Goal: Task Accomplishment & Management: Use online tool/utility

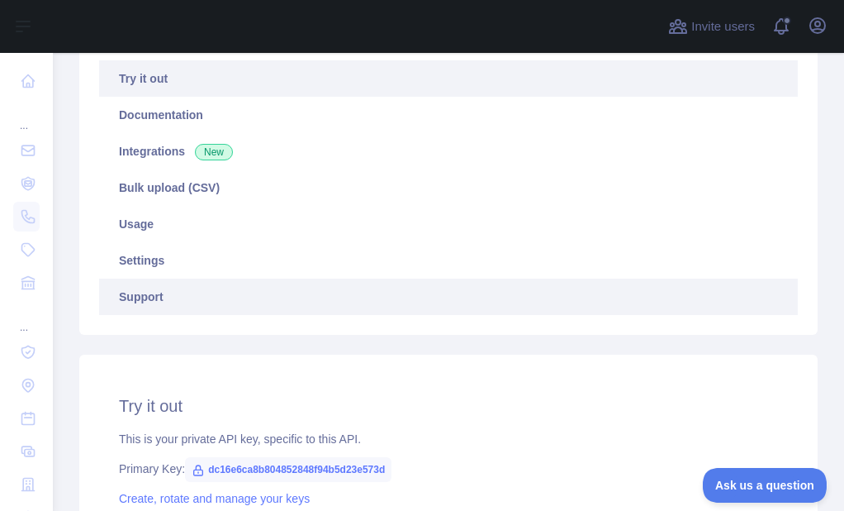
scroll to position [248, 0]
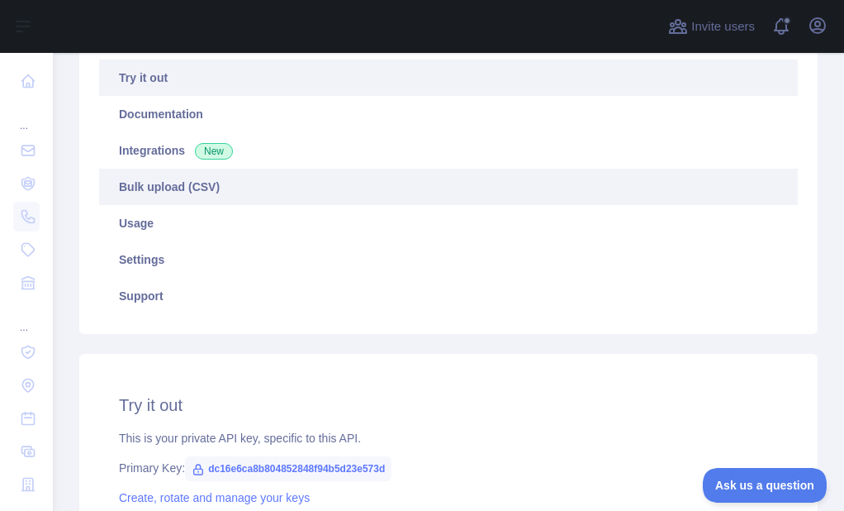
click at [201, 184] on link "Bulk upload (CSV)" at bounding box center [448, 187] width 699 height 36
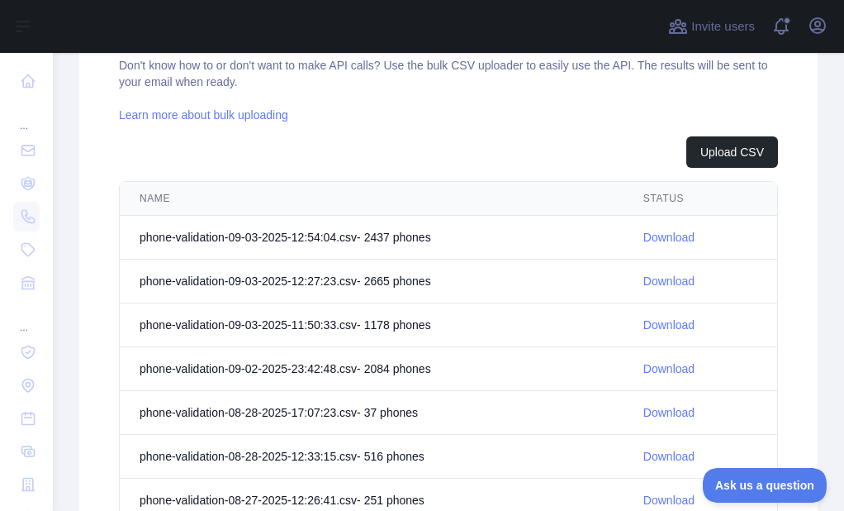
scroll to position [687, 0]
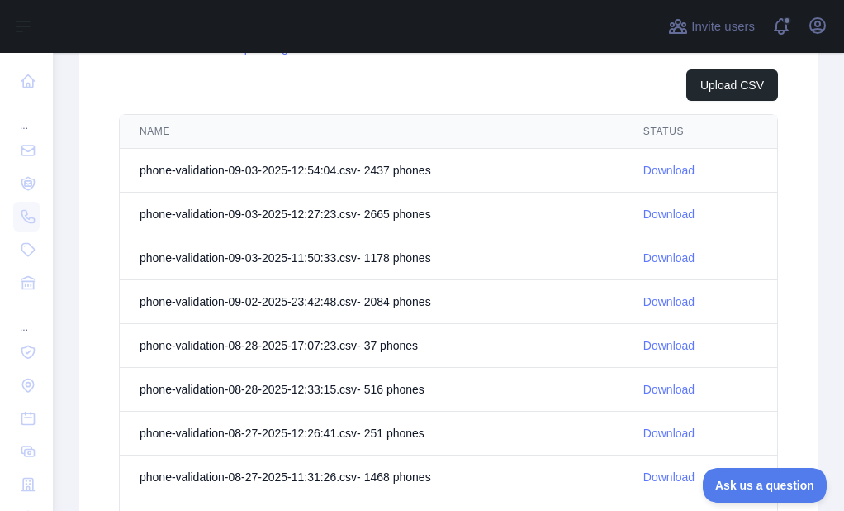
click at [666, 212] on link "Download" at bounding box center [669, 213] width 51 height 13
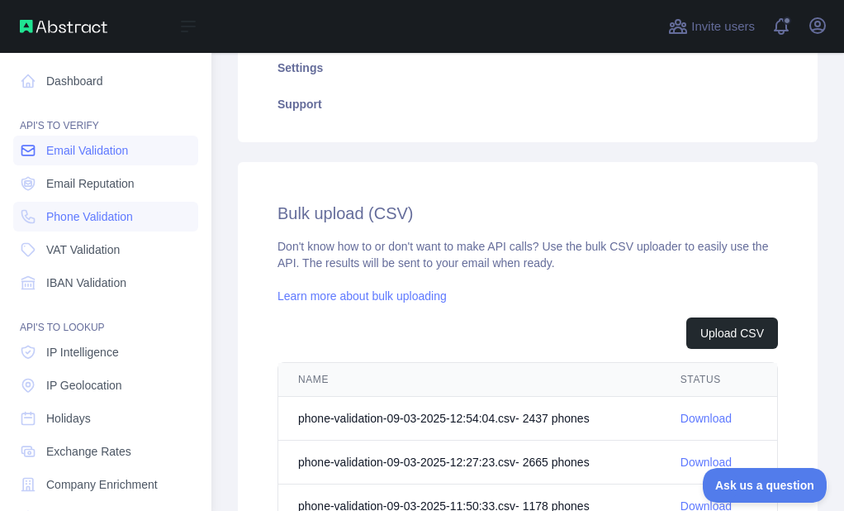
click at [48, 155] on span "Email Validation" at bounding box center [87, 150] width 82 height 17
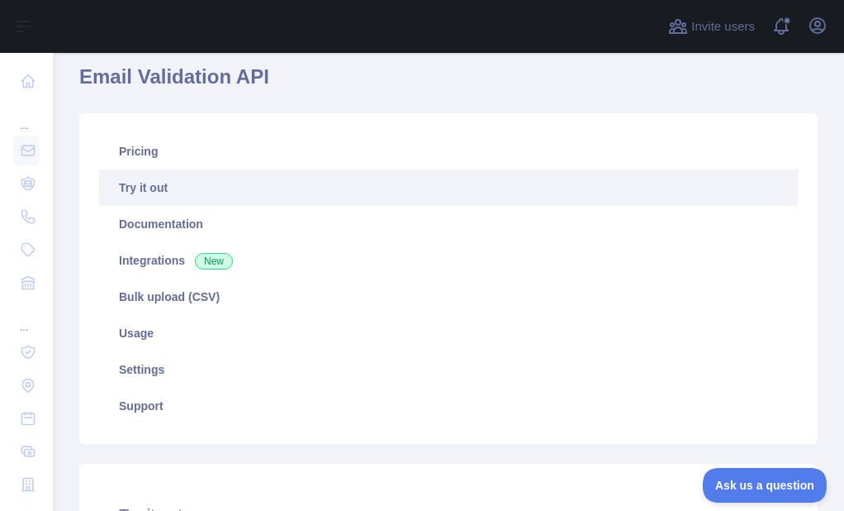
scroll to position [109, 0]
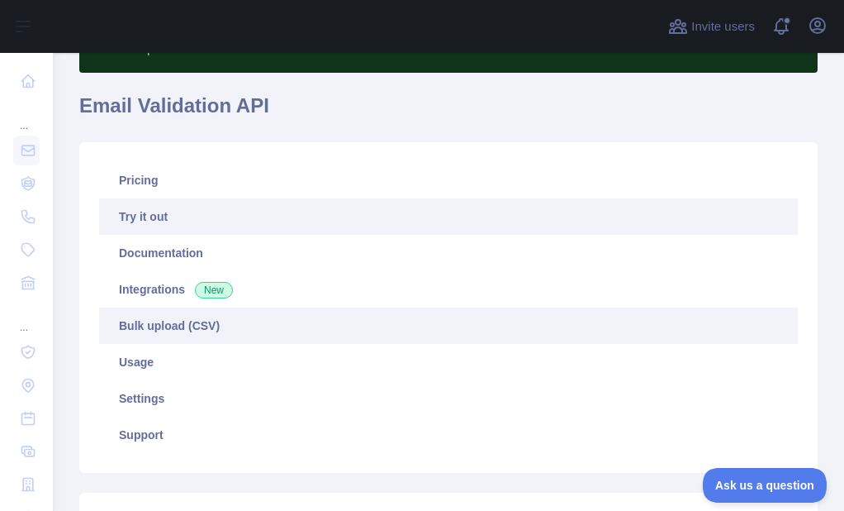
click at [161, 327] on link "Bulk upload (CSV)" at bounding box center [448, 325] width 699 height 36
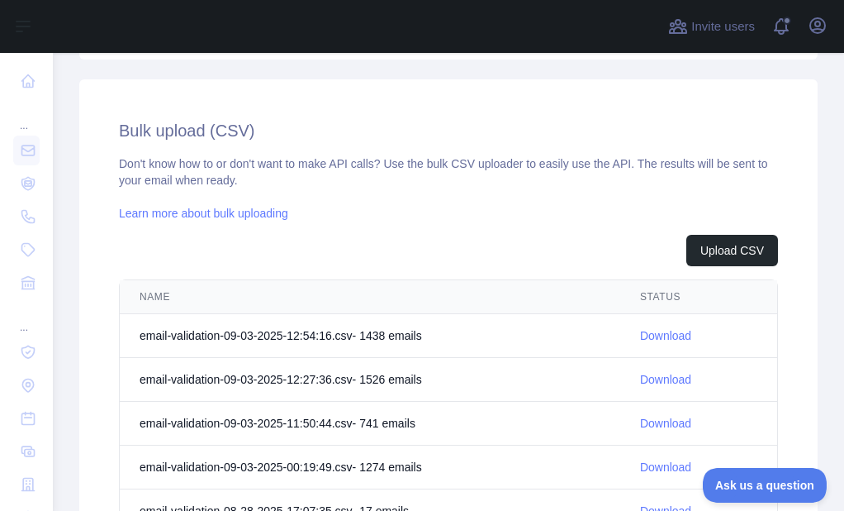
scroll to position [605, 0]
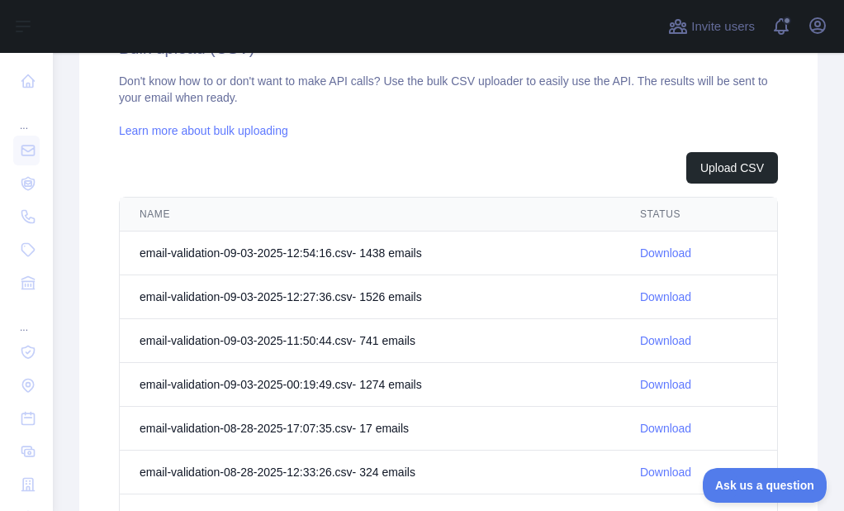
click at [645, 292] on link "Download" at bounding box center [665, 296] width 51 height 13
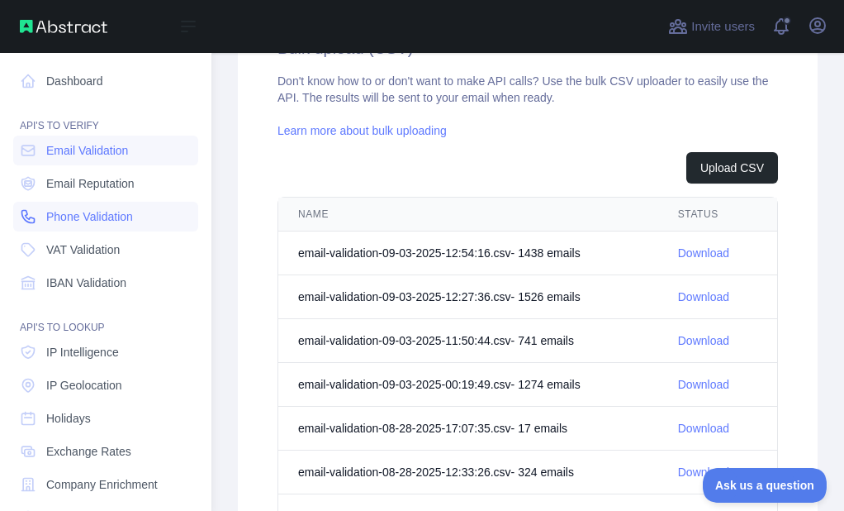
click at [33, 203] on link "Phone Validation" at bounding box center [105, 217] width 185 height 30
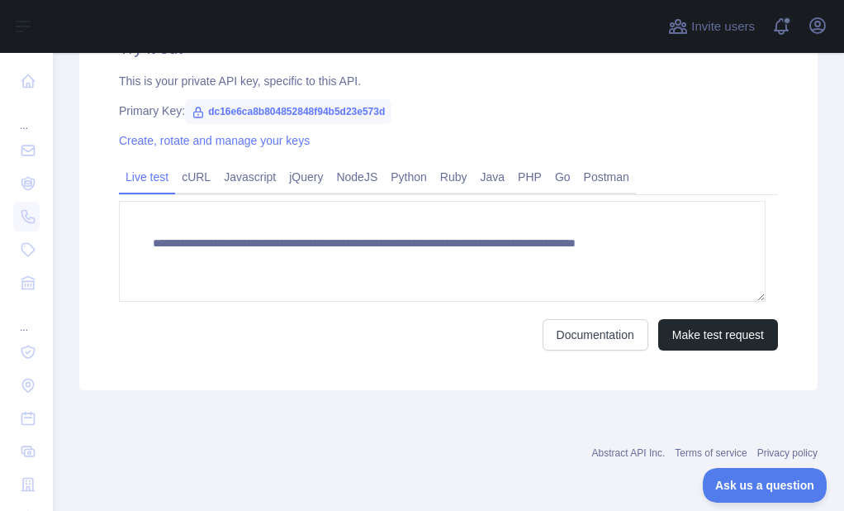
scroll to position [357, 0]
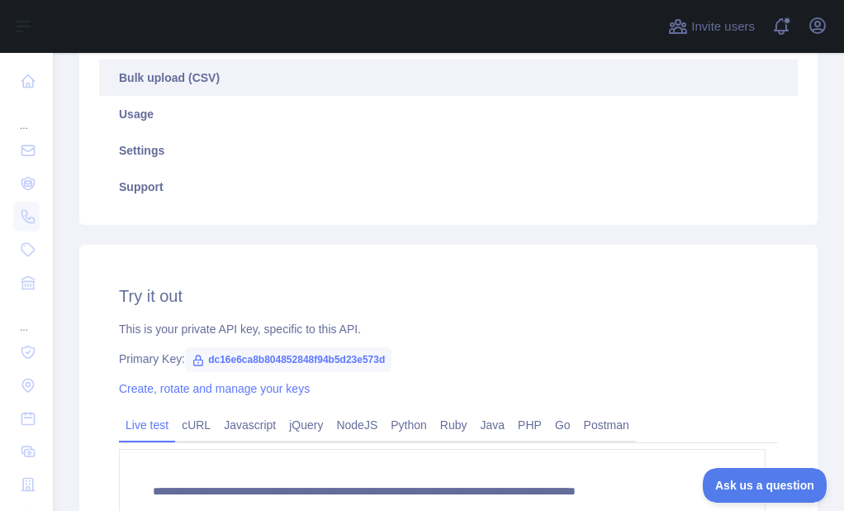
click at [188, 80] on link "Bulk upload (CSV)" at bounding box center [448, 77] width 699 height 36
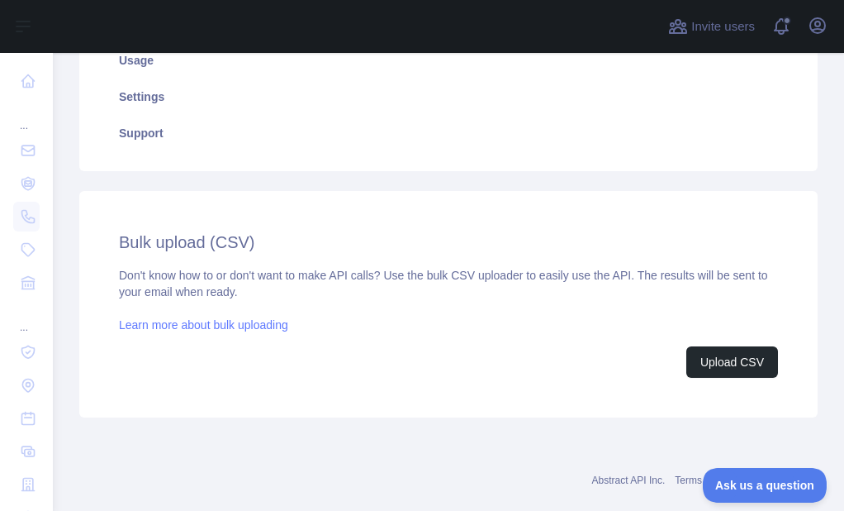
scroll to position [440, 0]
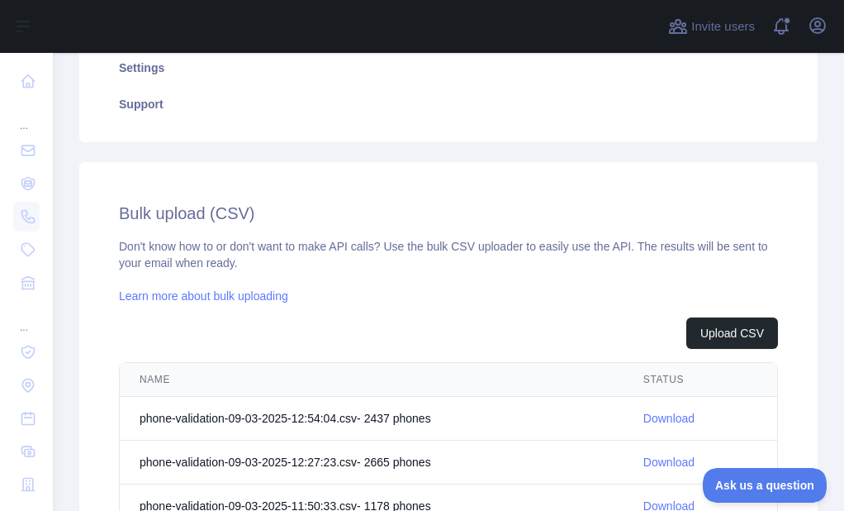
click at [657, 414] on link "Download" at bounding box center [669, 417] width 51 height 13
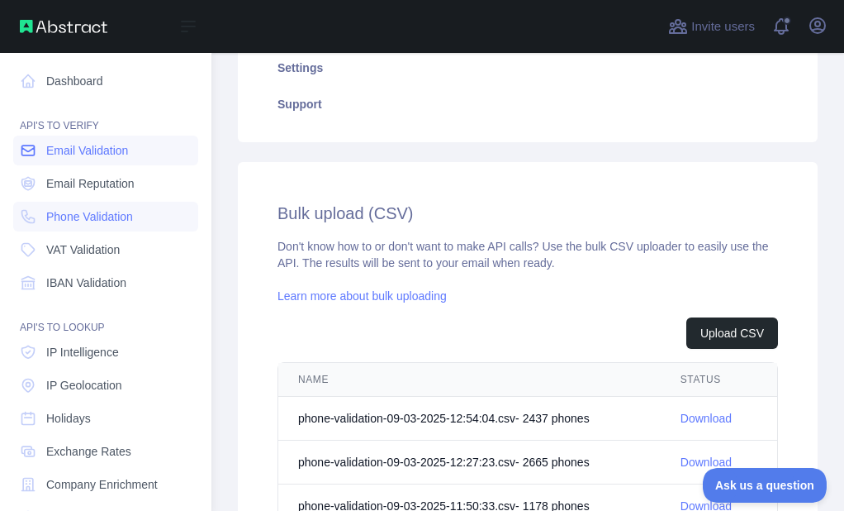
drag, startPoint x: 59, startPoint y: 148, endPoint x: 92, endPoint y: 154, distance: 33.6
click at [59, 148] on span "Email Validation" at bounding box center [87, 150] width 82 height 17
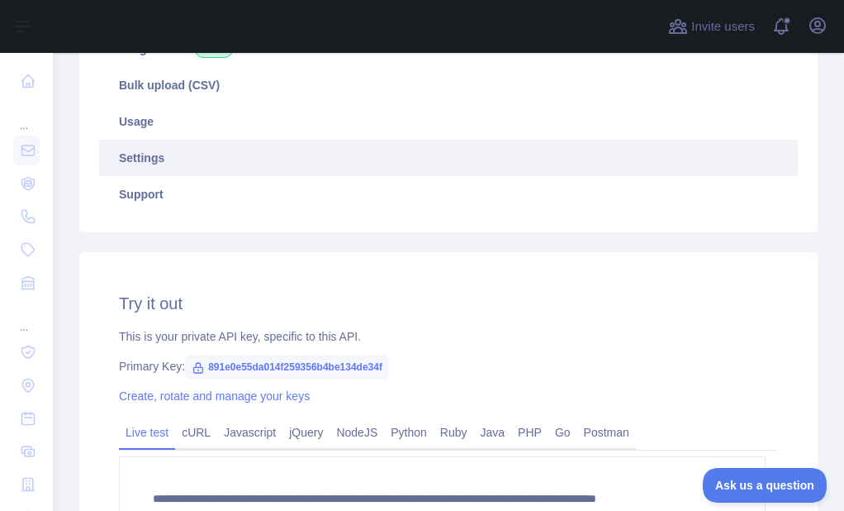
scroll to position [274, 0]
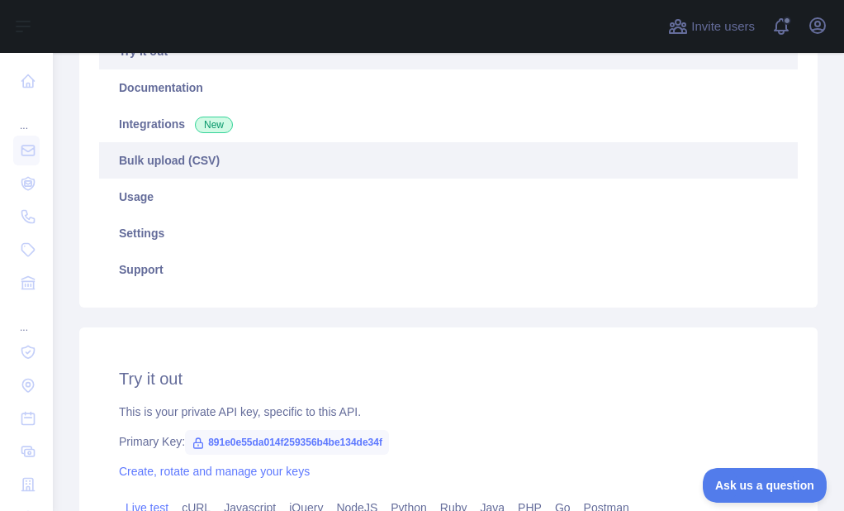
drag, startPoint x: 203, startPoint y: 157, endPoint x: 214, endPoint y: 159, distance: 11.0
click at [203, 156] on link "Bulk upload (CSV)" at bounding box center [448, 160] width 699 height 36
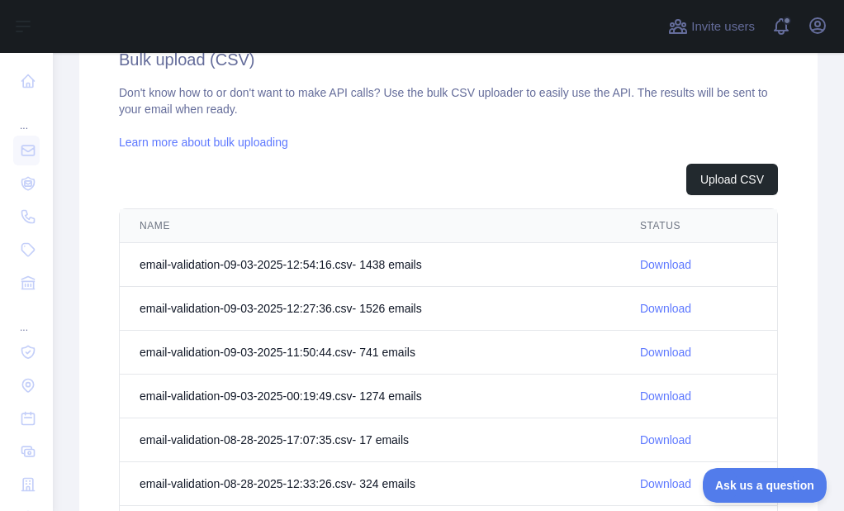
scroll to position [605, 0]
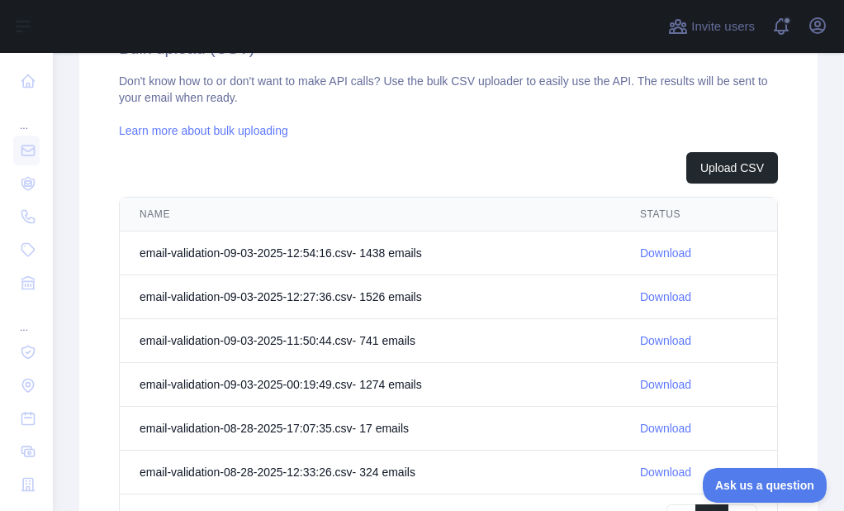
click at [654, 251] on link "Download" at bounding box center [665, 252] width 51 height 13
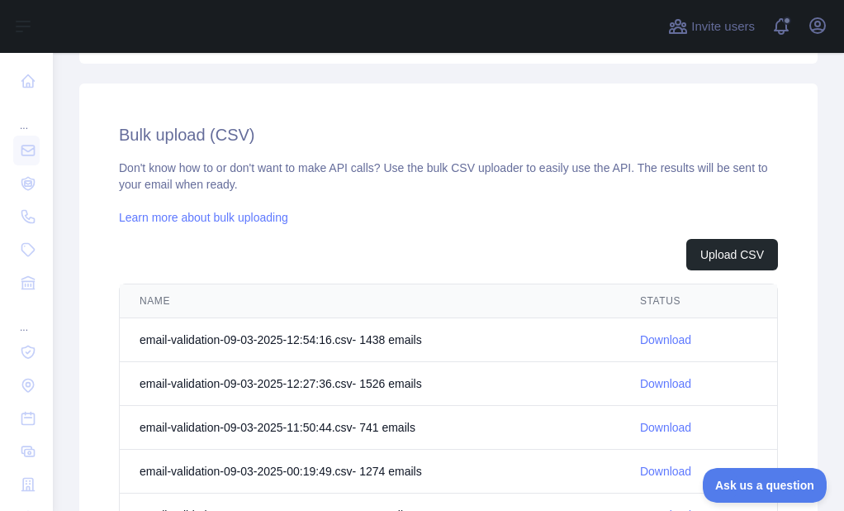
scroll to position [522, 0]
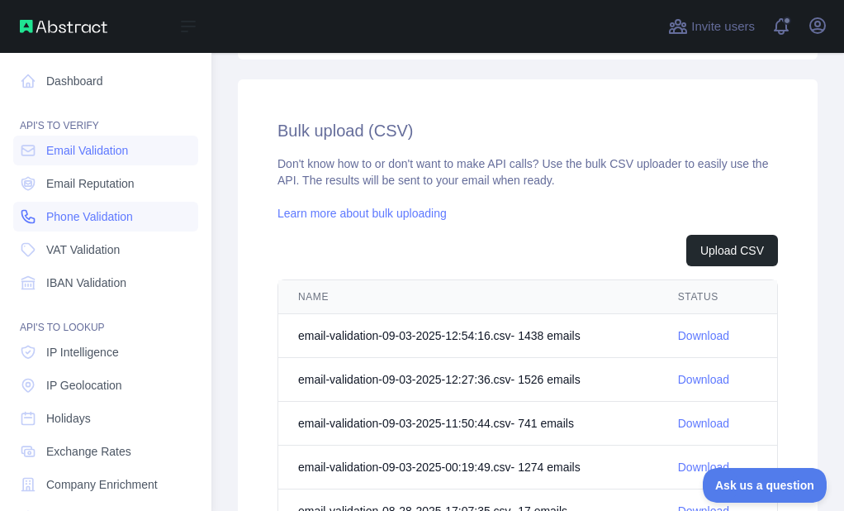
click at [31, 217] on icon at bounding box center [28, 217] width 12 height 12
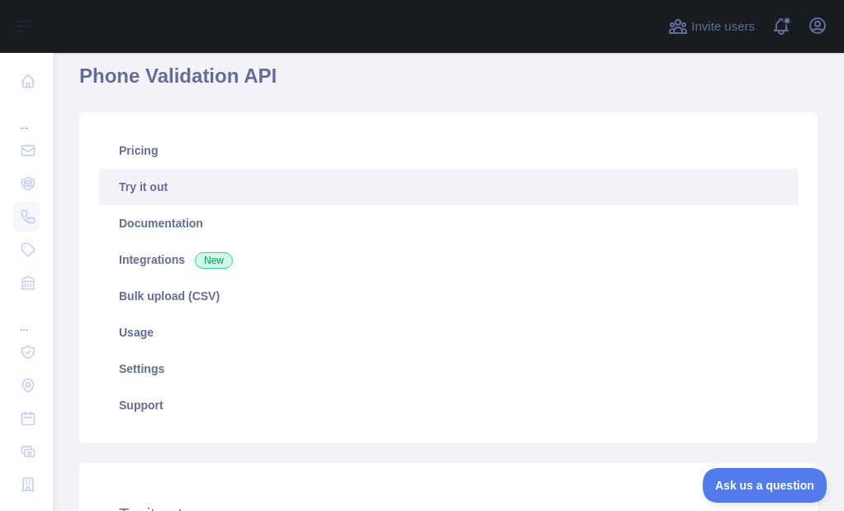
scroll to position [109, 0]
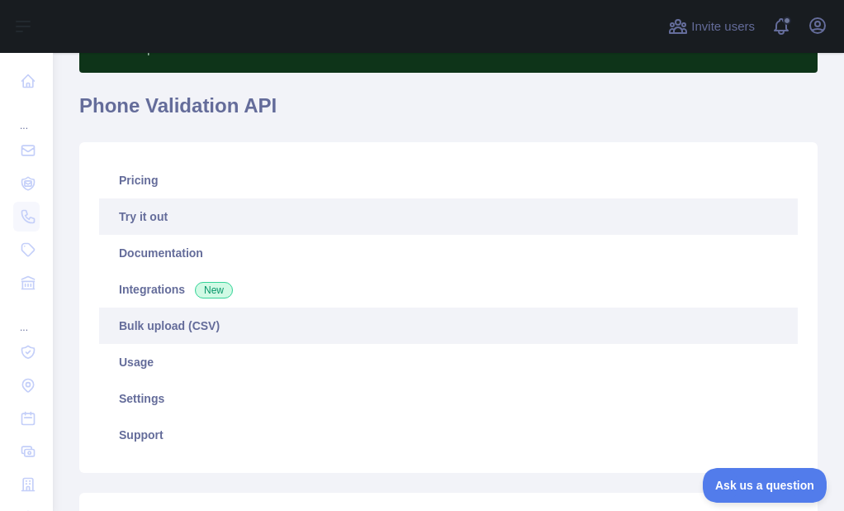
click at [167, 321] on link "Bulk upload (CSV)" at bounding box center [448, 325] width 699 height 36
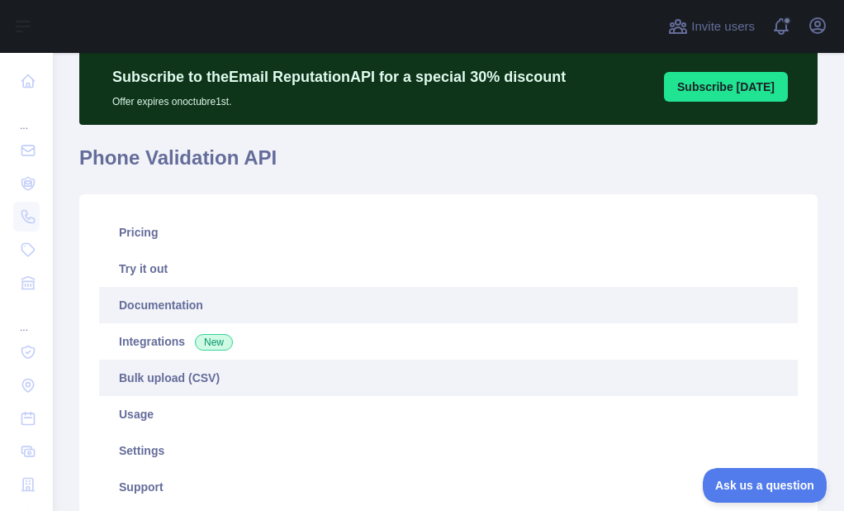
scroll to position [192, 0]
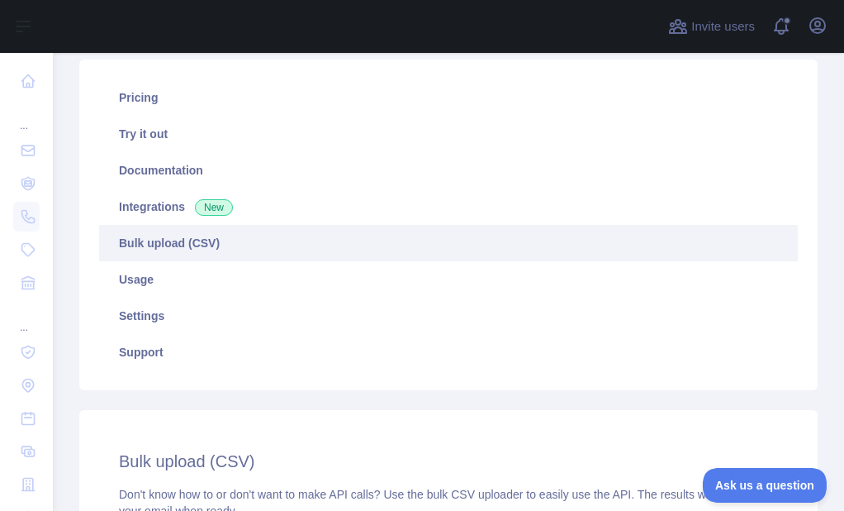
click at [202, 247] on link "Bulk upload (CSV)" at bounding box center [448, 243] width 699 height 36
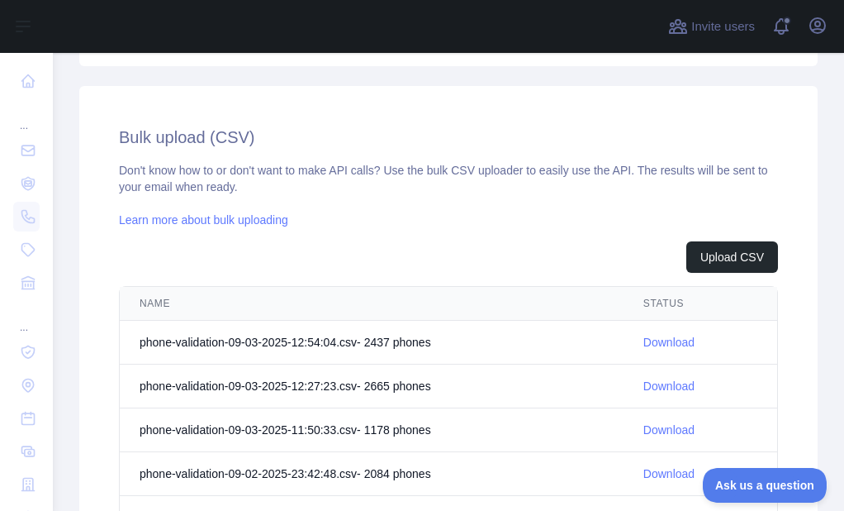
scroll to position [522, 0]
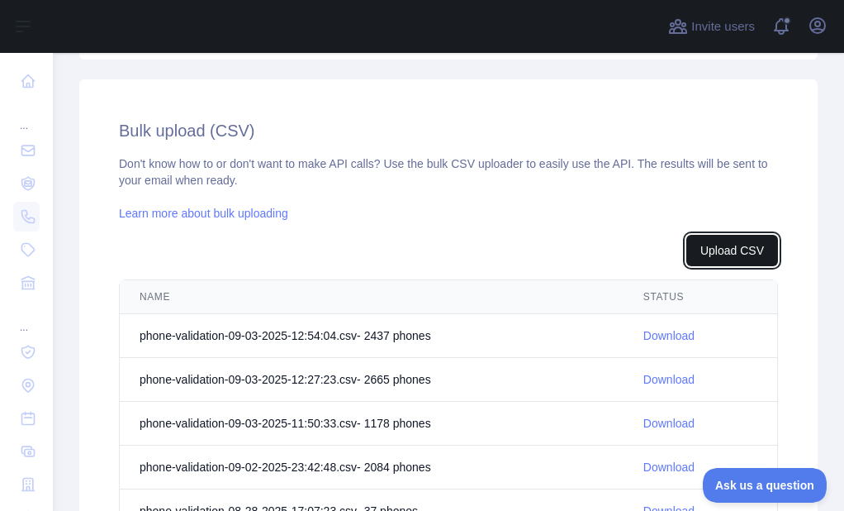
click at [695, 246] on button "Upload CSV" at bounding box center [733, 250] width 92 height 31
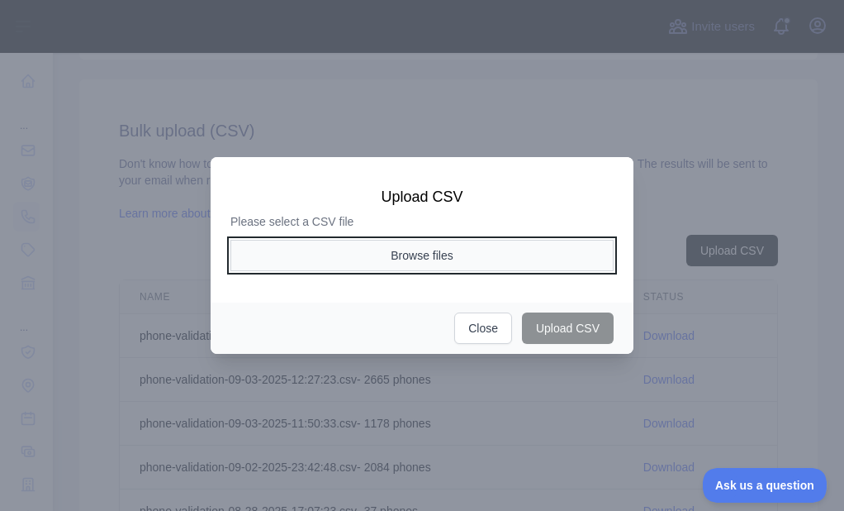
click at [453, 253] on button "Browse files" at bounding box center [422, 255] width 383 height 31
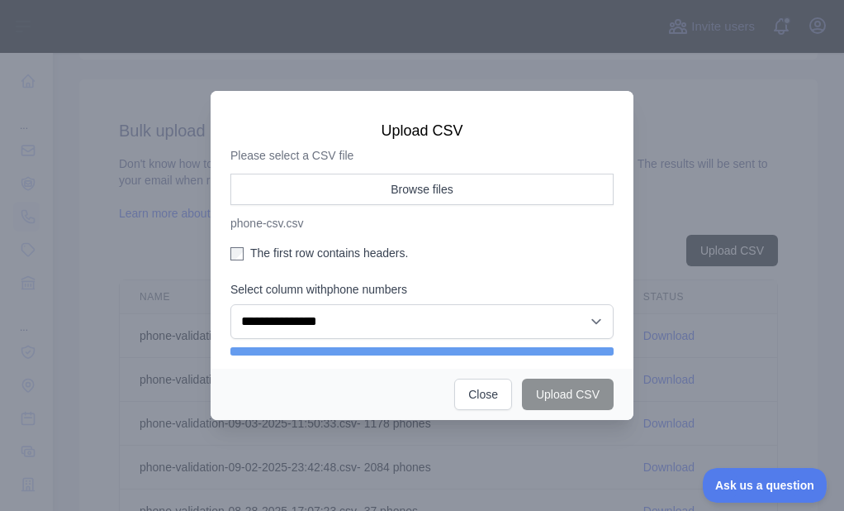
click at [292, 254] on label "The first row contains headers." at bounding box center [422, 253] width 383 height 17
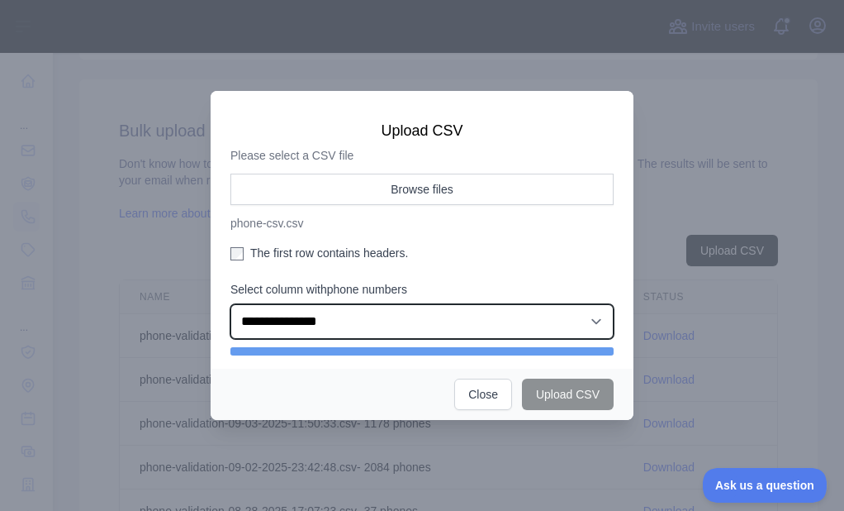
click at [322, 334] on select "**********" at bounding box center [422, 321] width 383 height 35
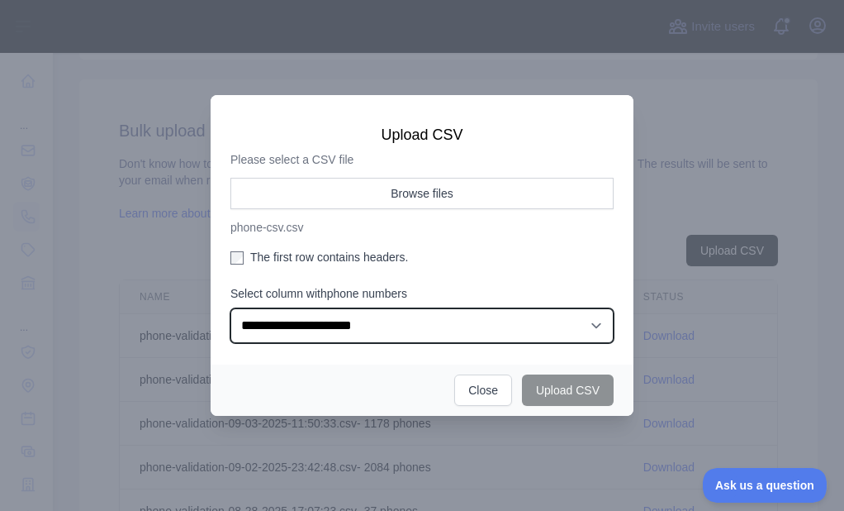
click at [231, 308] on select "**********" at bounding box center [422, 325] width 383 height 35
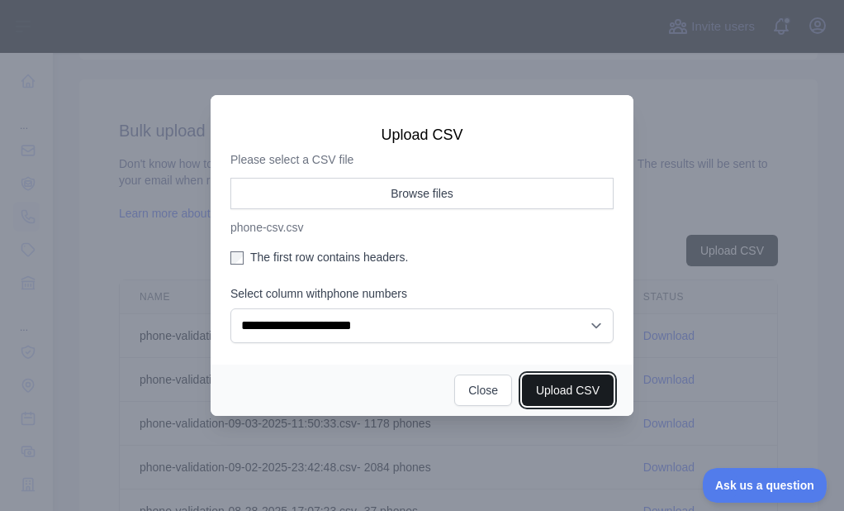
click at [555, 384] on button "Upload CSV" at bounding box center [568, 389] width 92 height 31
select select "**"
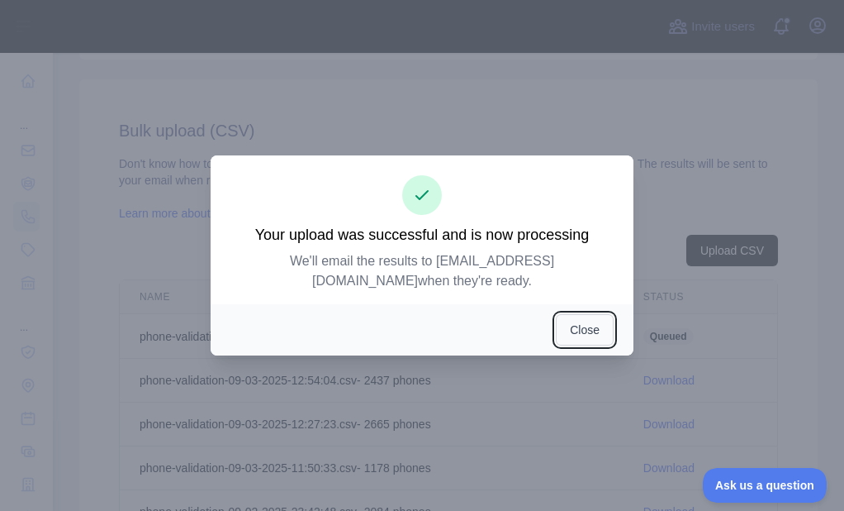
click at [577, 319] on button "Close" at bounding box center [585, 329] width 58 height 31
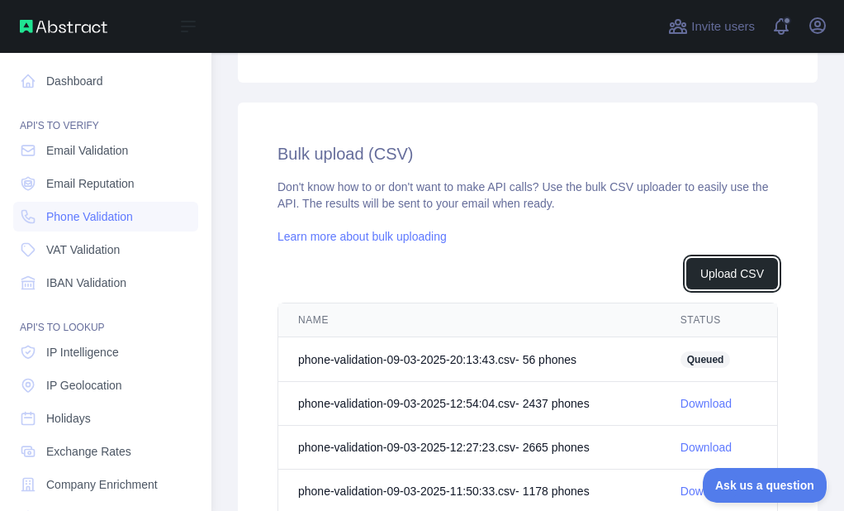
scroll to position [545, 0]
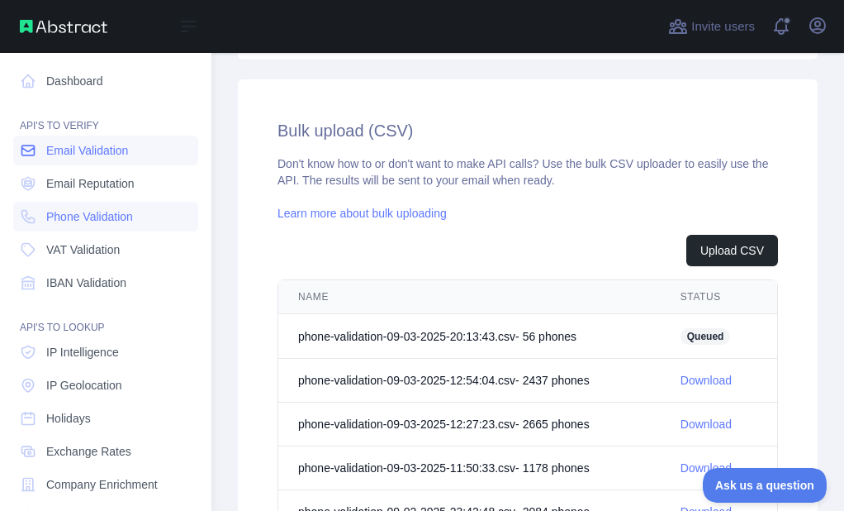
click at [26, 153] on icon at bounding box center [28, 150] width 17 height 17
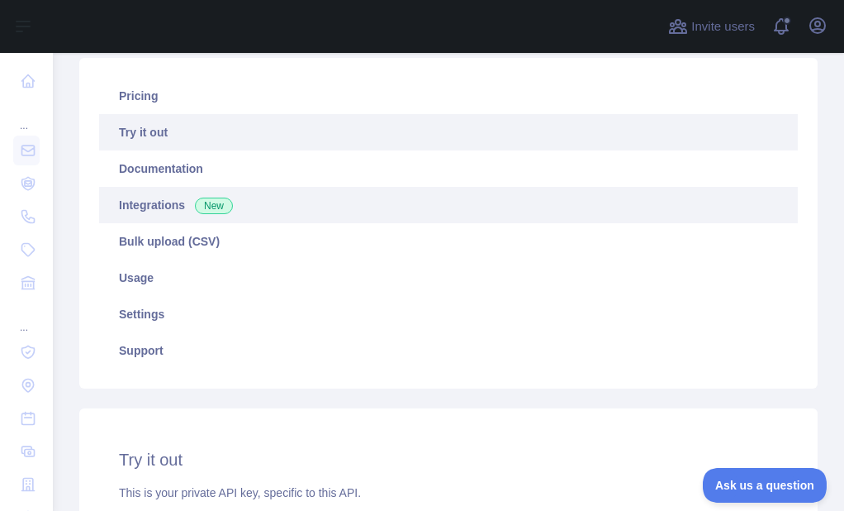
scroll to position [192, 0]
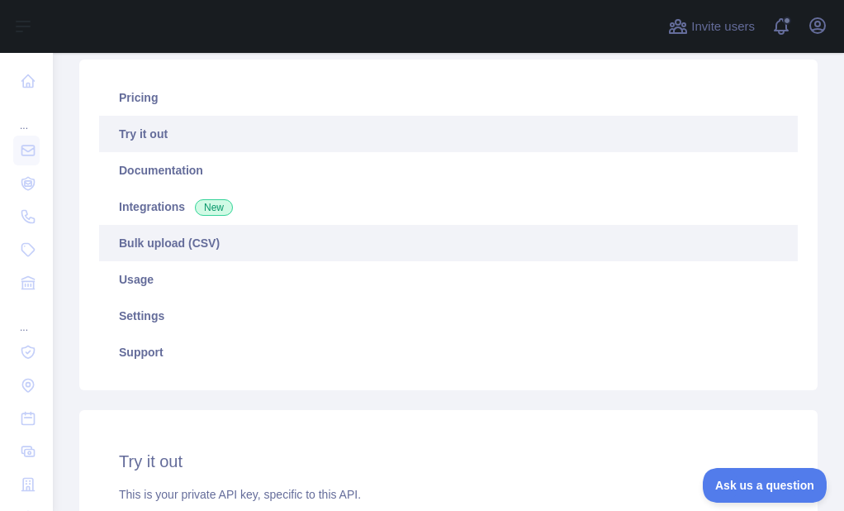
click at [170, 240] on link "Bulk upload (CSV)" at bounding box center [448, 243] width 699 height 36
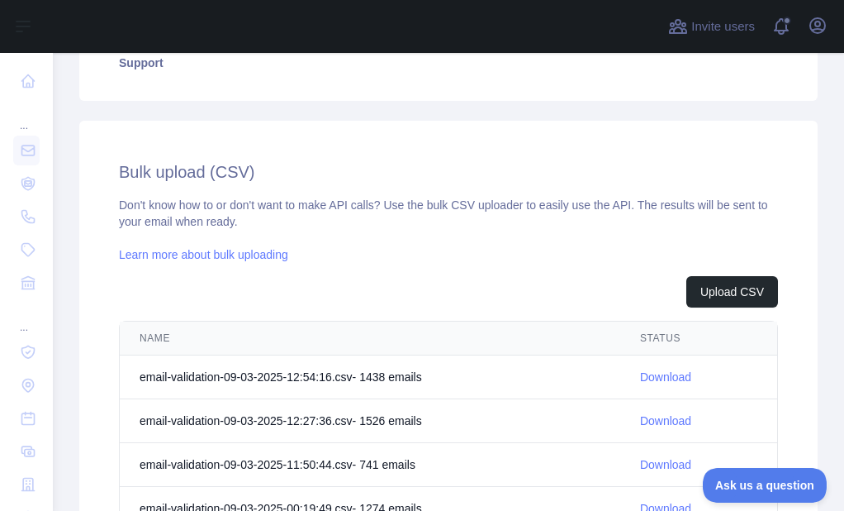
scroll to position [522, 0]
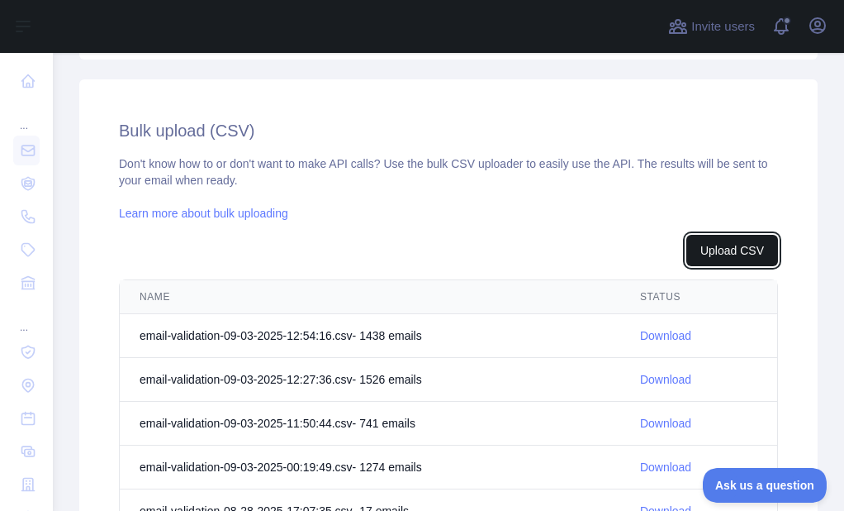
click at [689, 247] on button "Upload CSV" at bounding box center [733, 250] width 92 height 31
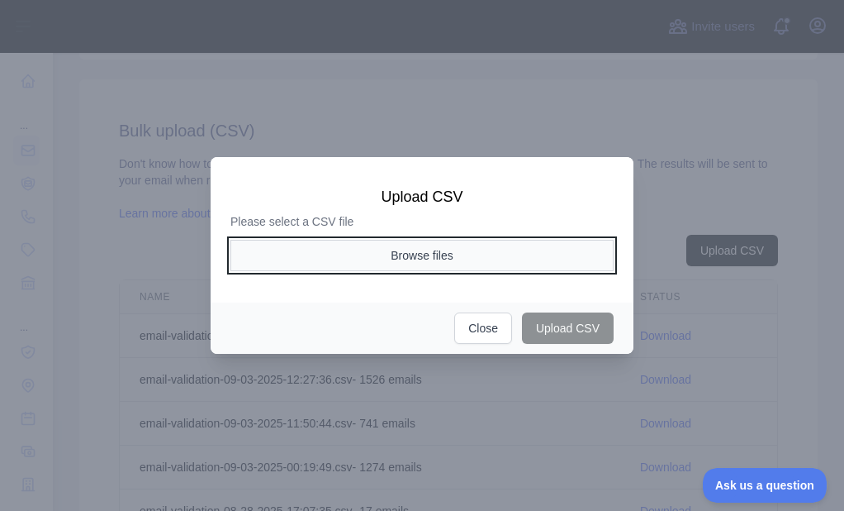
click at [426, 244] on button "Browse files" at bounding box center [422, 255] width 383 height 31
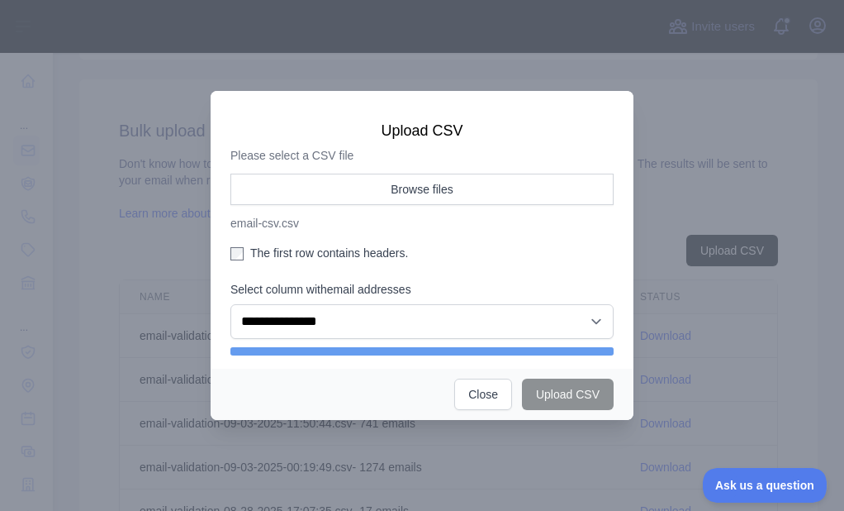
click at [341, 303] on div "**********" at bounding box center [422, 310] width 383 height 58
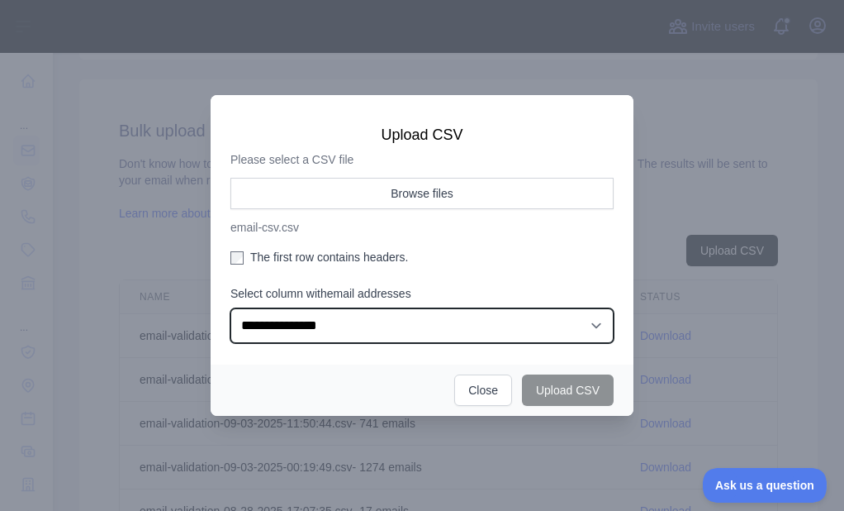
click at [309, 326] on select "**********" at bounding box center [422, 325] width 383 height 35
click at [231, 308] on select "**********" at bounding box center [422, 325] width 383 height 35
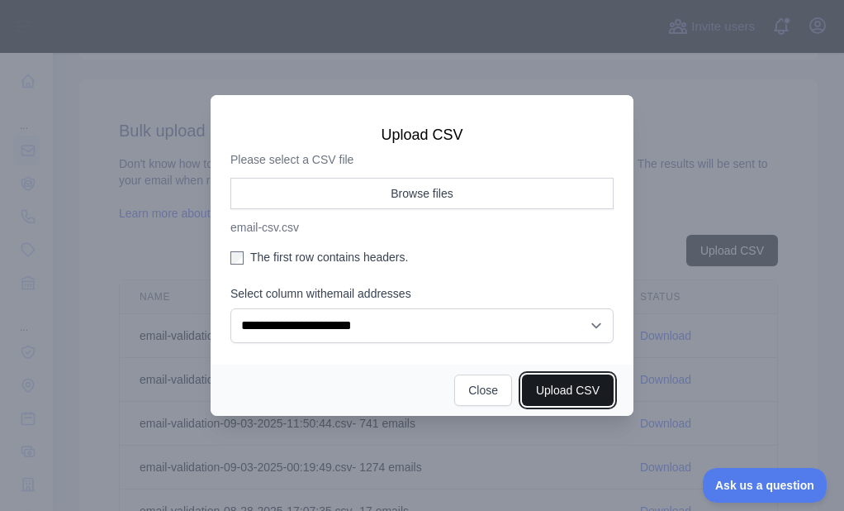
click at [575, 387] on button "Upload CSV" at bounding box center [568, 389] width 92 height 31
select select "**"
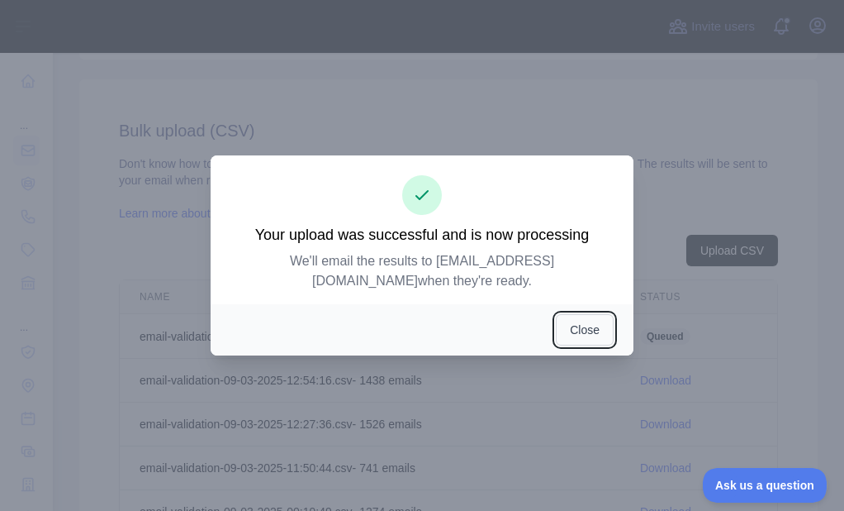
click at [581, 325] on button "Close" at bounding box center [585, 329] width 58 height 31
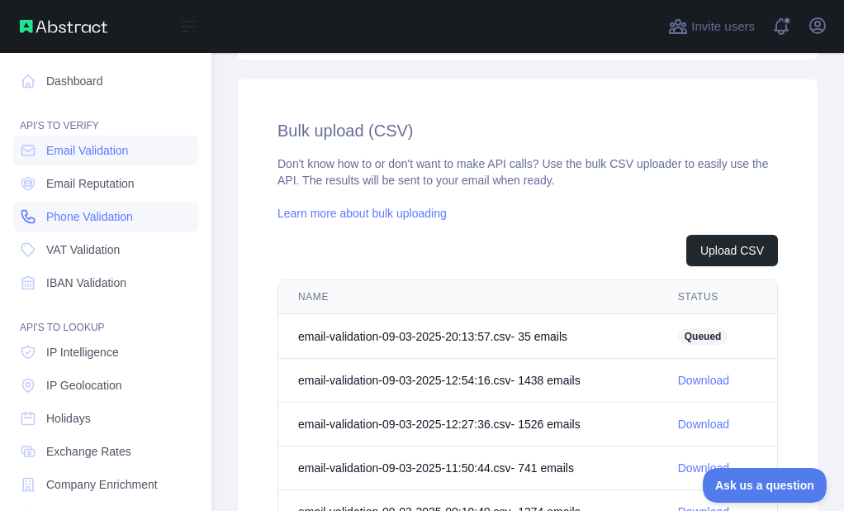
click at [22, 223] on icon at bounding box center [28, 216] width 17 height 17
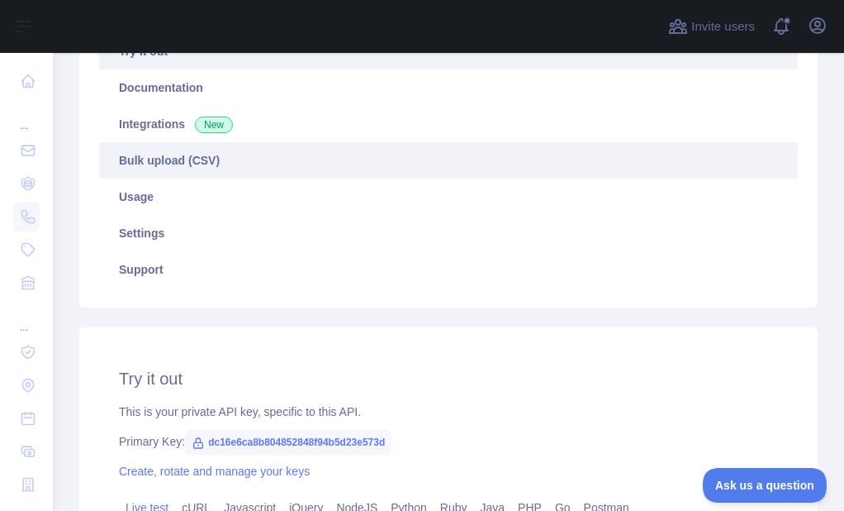
click at [189, 164] on link "Bulk upload (CSV)" at bounding box center [448, 160] width 699 height 36
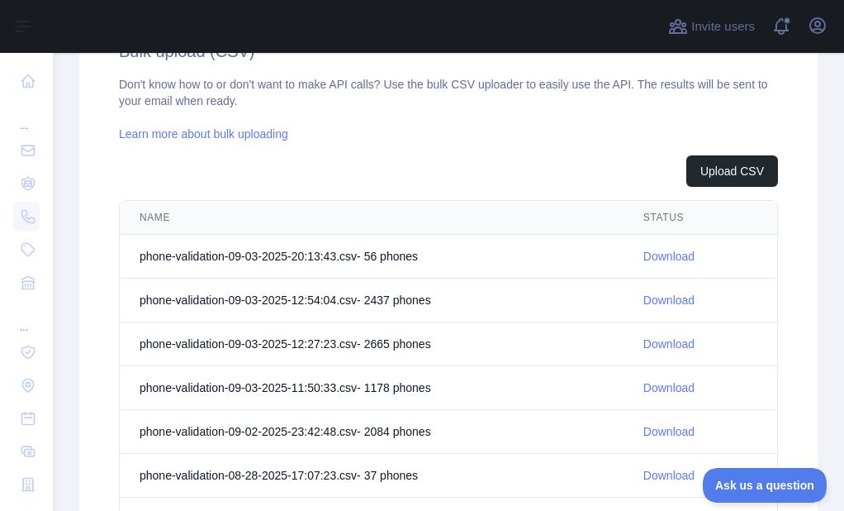
scroll to position [605, 0]
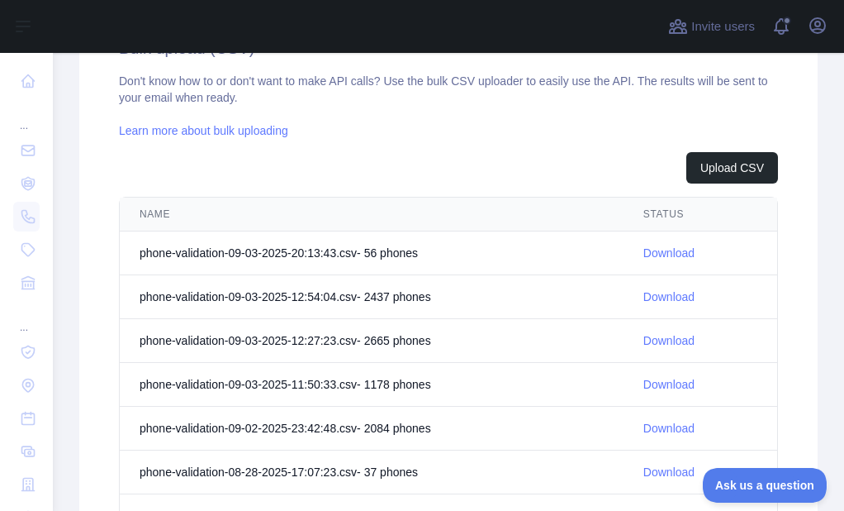
click at [631, 252] on td "Download" at bounding box center [701, 253] width 154 height 44
click at [644, 249] on link "Download" at bounding box center [669, 252] width 51 height 13
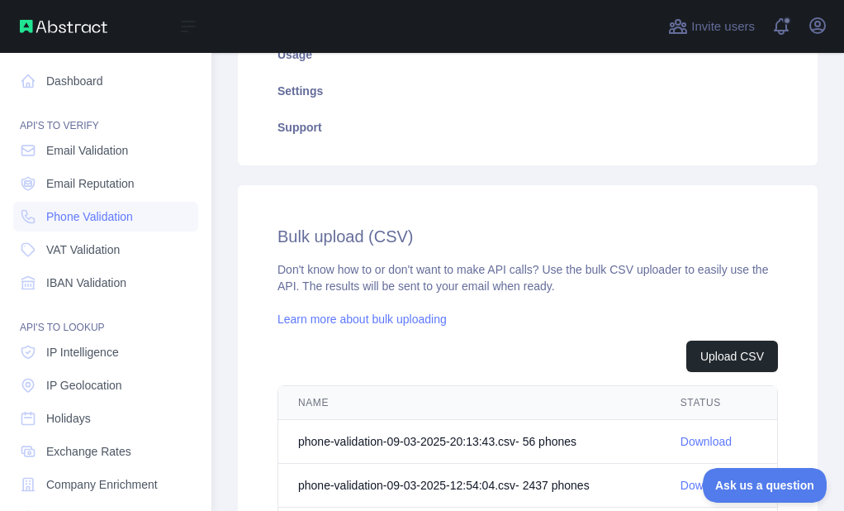
scroll to position [463, 0]
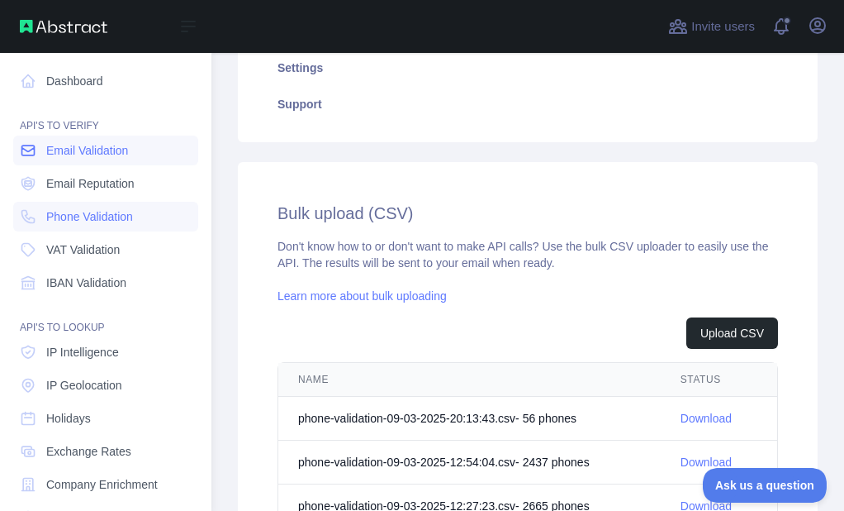
click at [32, 148] on icon at bounding box center [28, 150] width 17 height 17
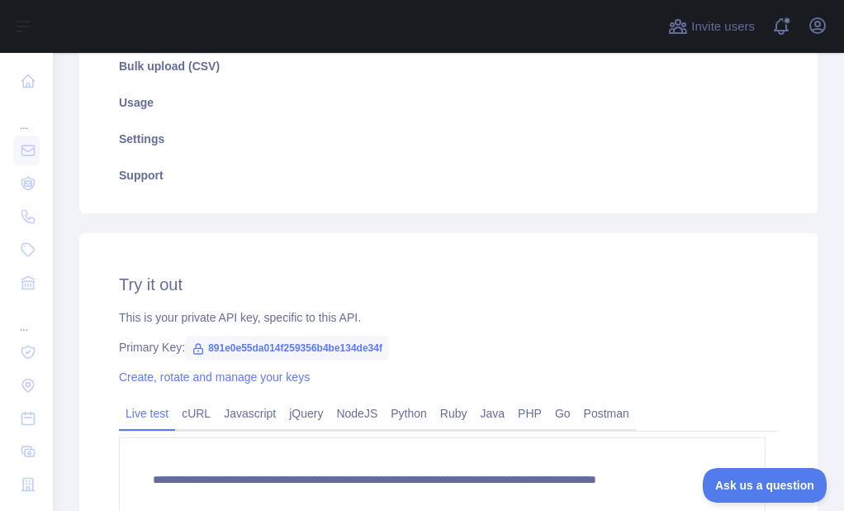
scroll to position [192, 0]
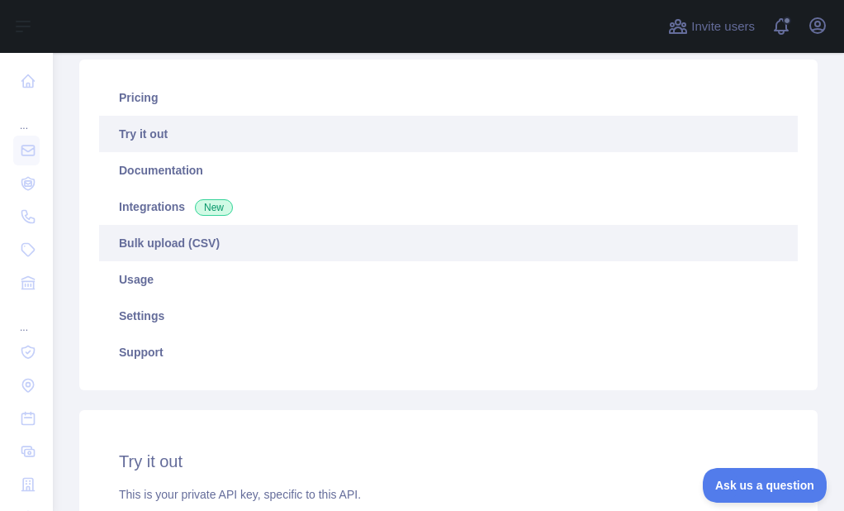
click at [140, 231] on link "Bulk upload (CSV)" at bounding box center [448, 243] width 699 height 36
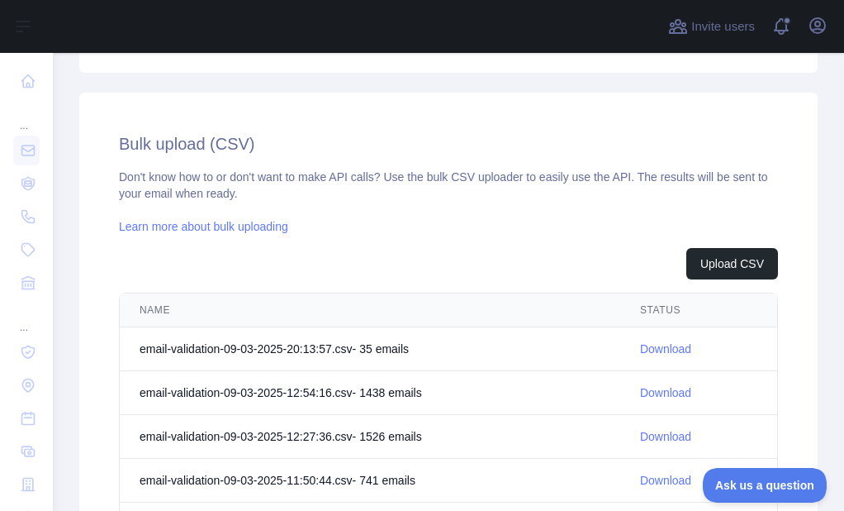
scroll to position [522, 0]
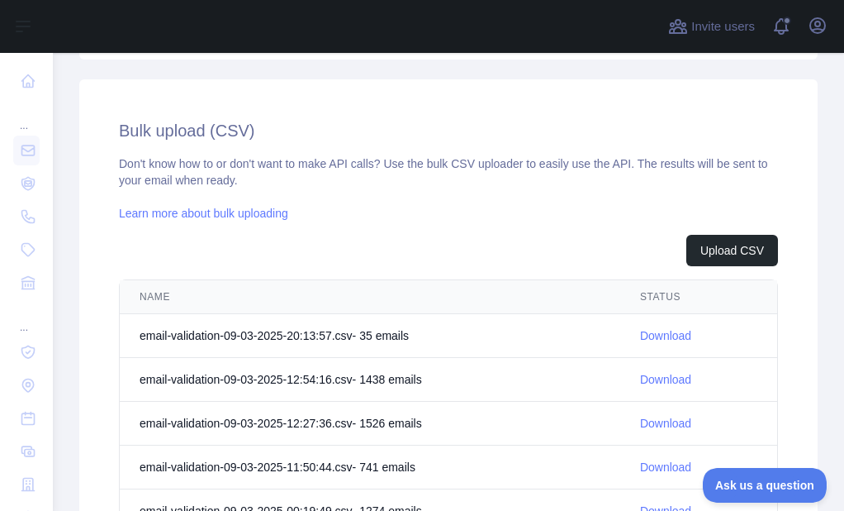
click at [654, 340] on link "Download" at bounding box center [665, 335] width 51 height 13
